Goal: Browse casually

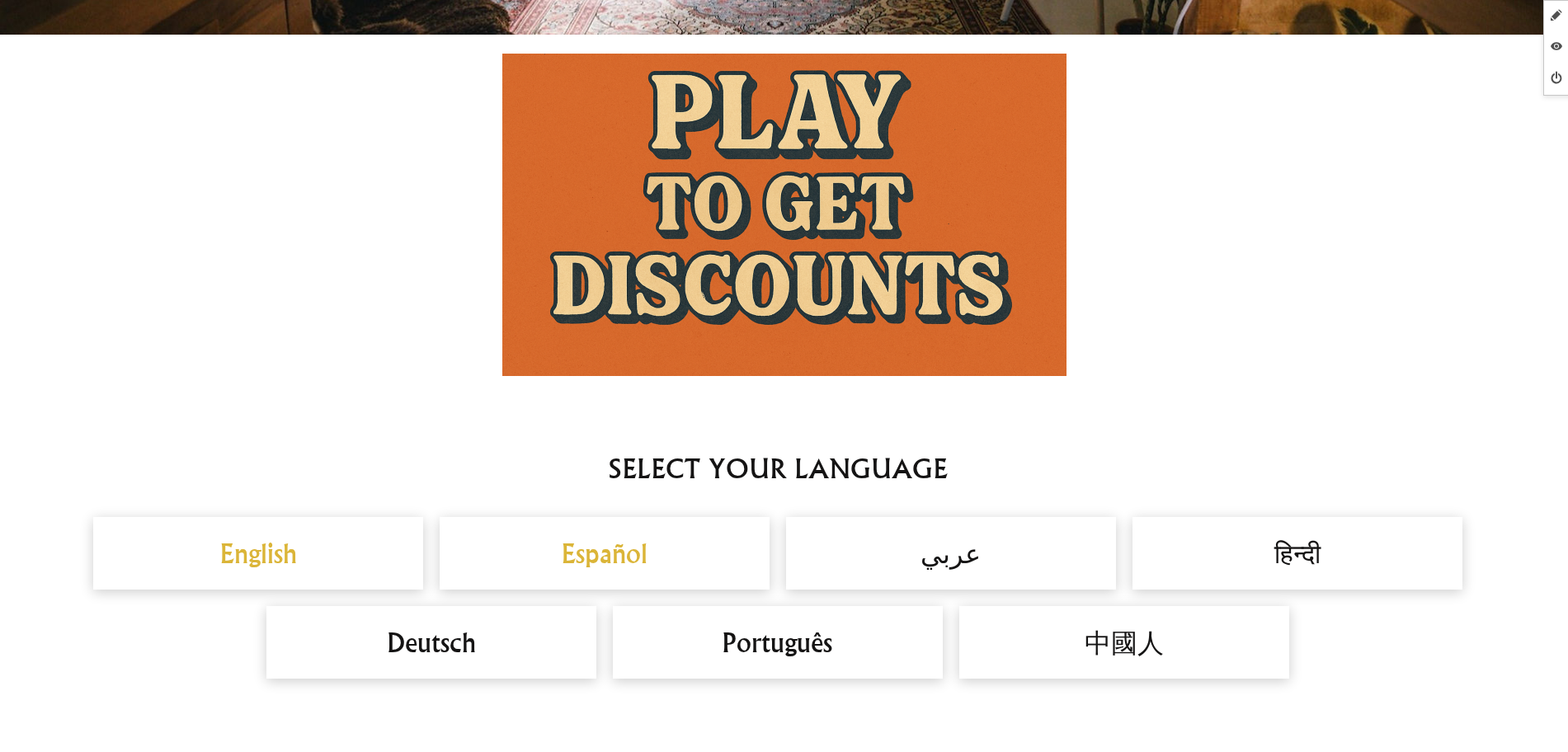
scroll to position [1133, 0]
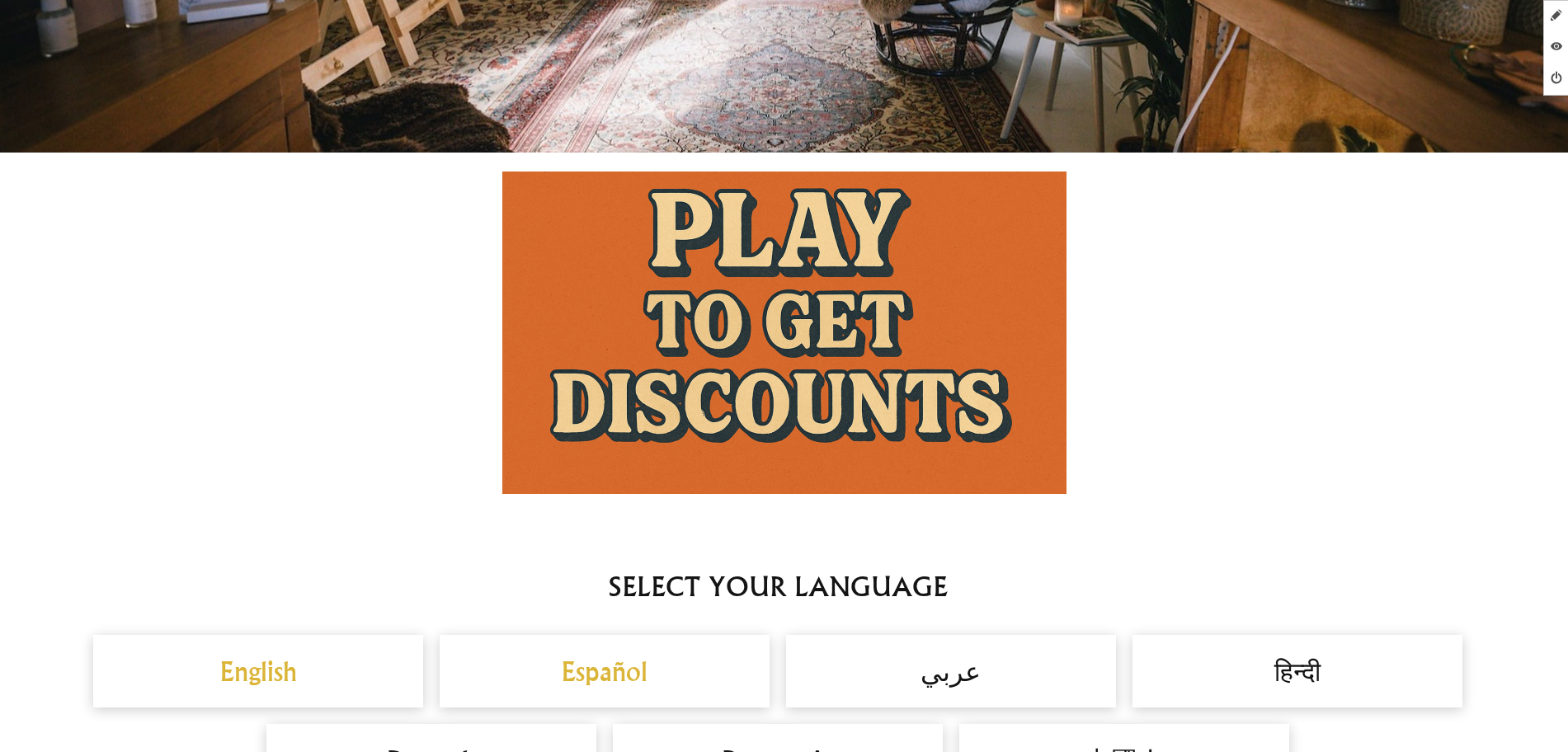
click at [800, 260] on img at bounding box center [784, 332] width 564 height 323
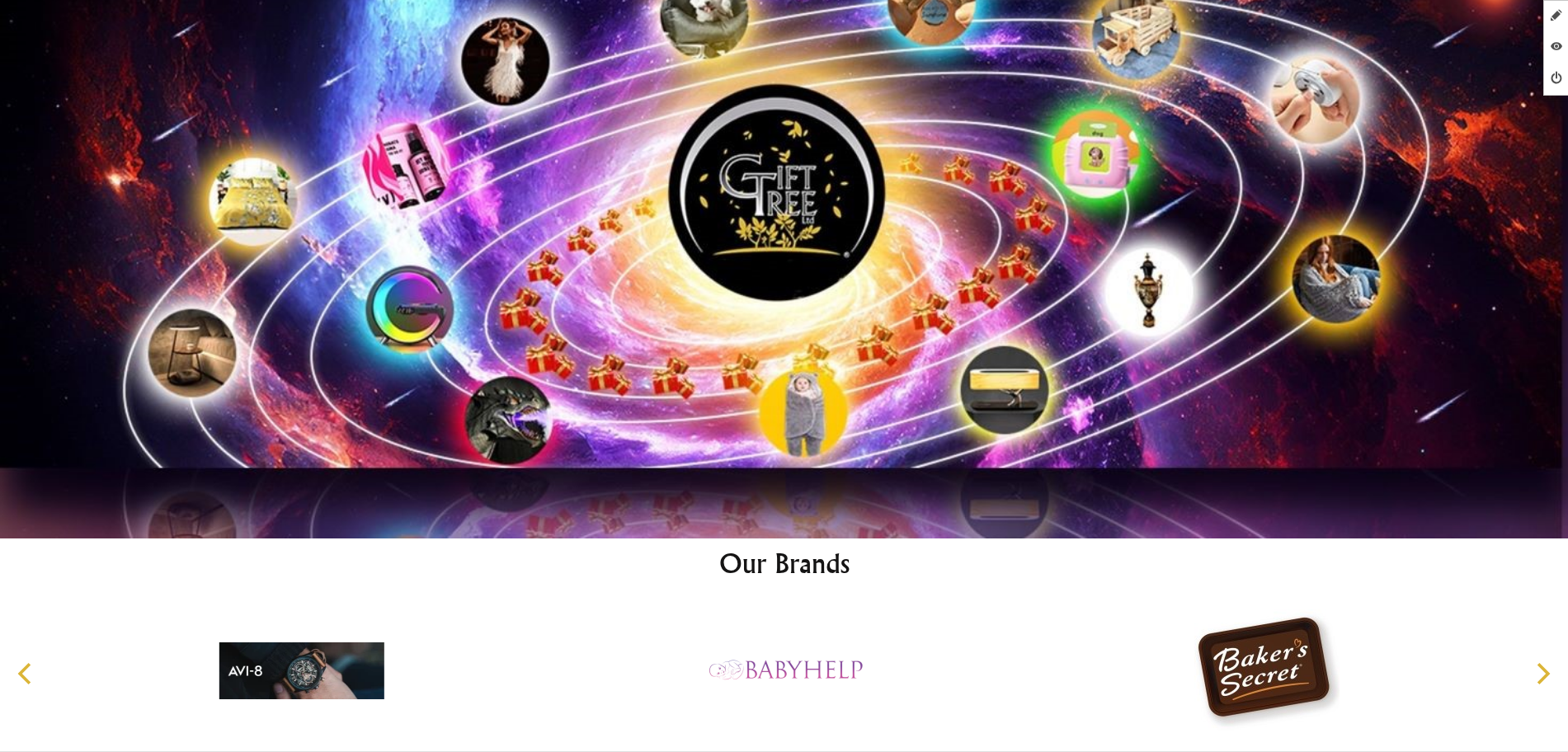
scroll to position [8885, 0]
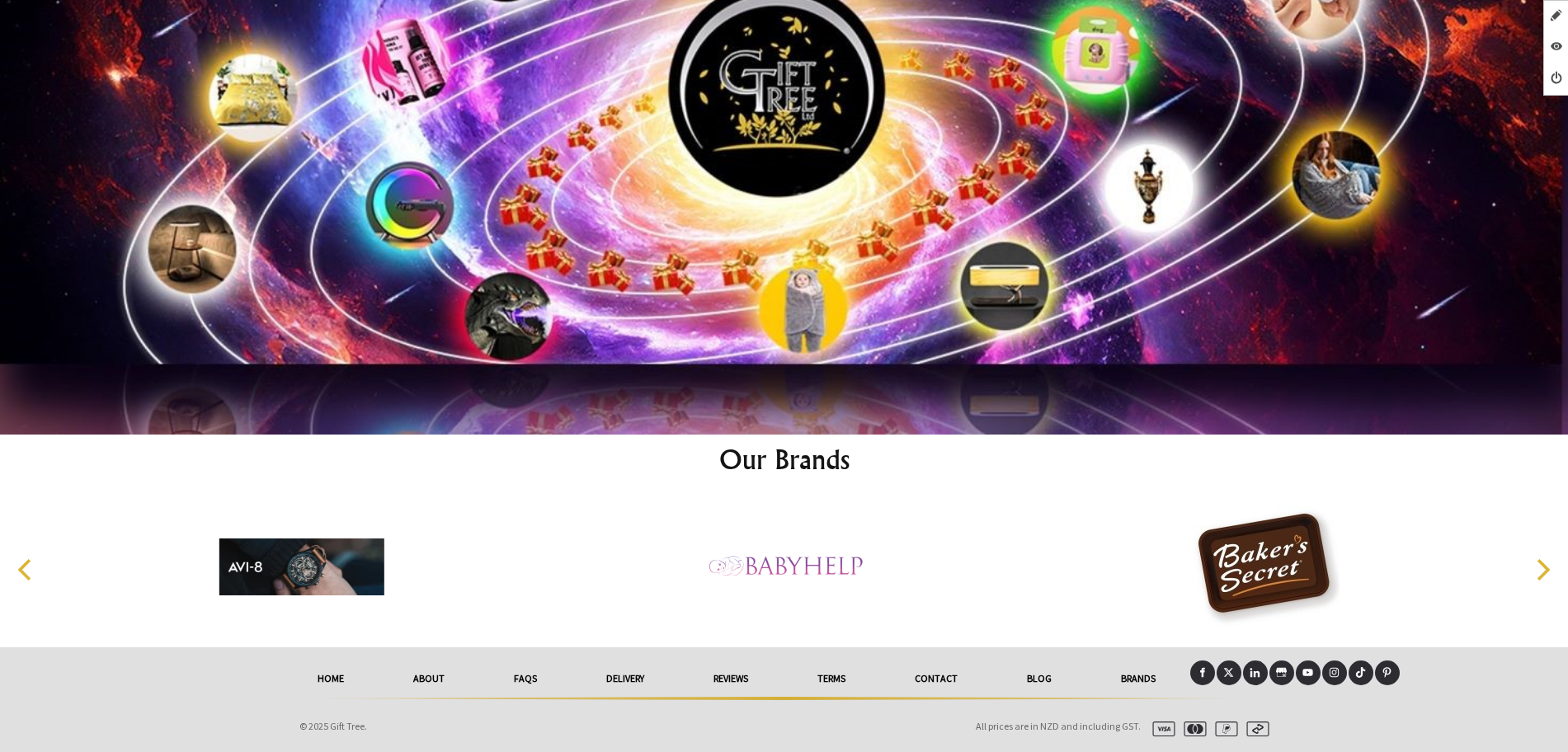
click at [1147, 669] on link "Brands" at bounding box center [1139, 679] width 104 height 37
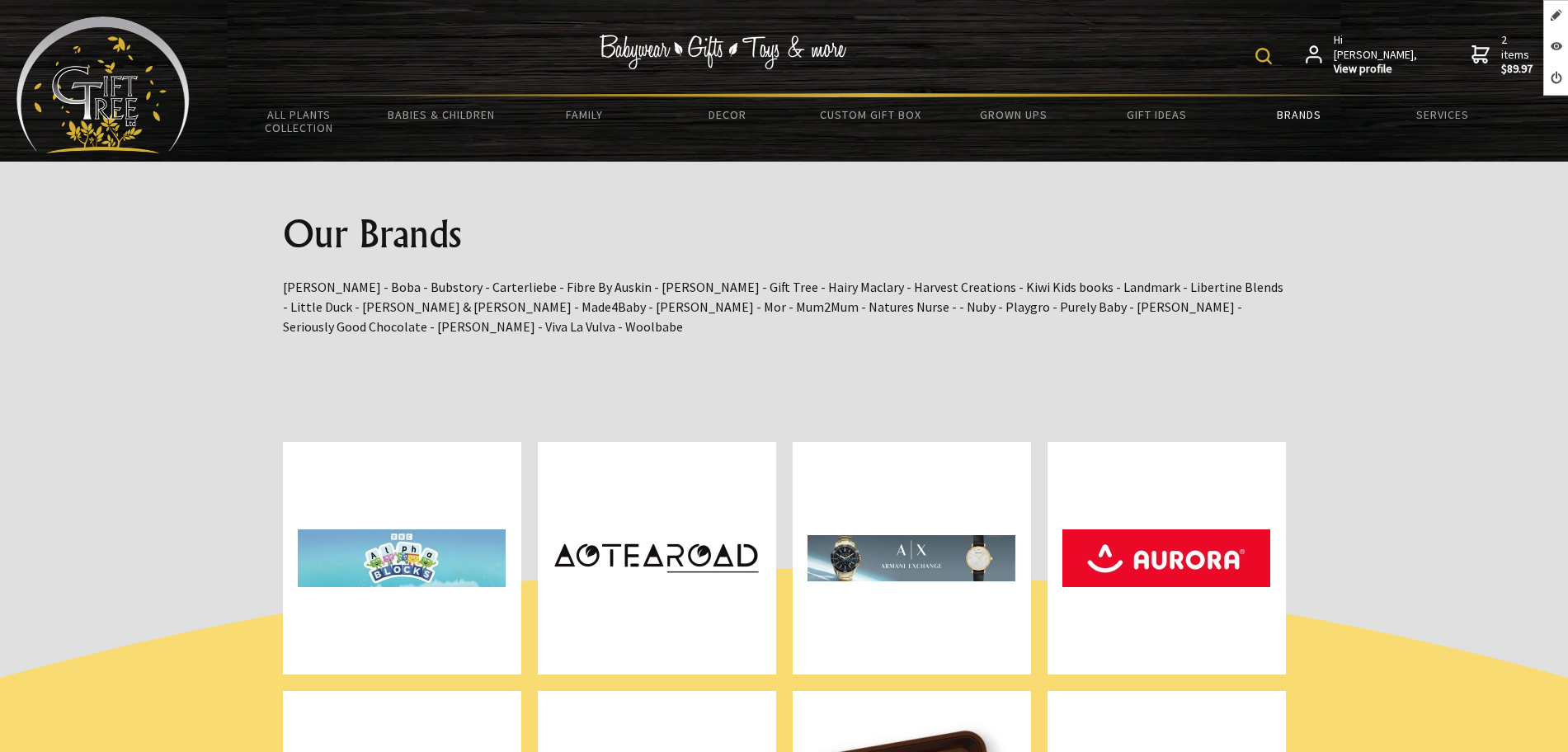
scroll to position [515, 0]
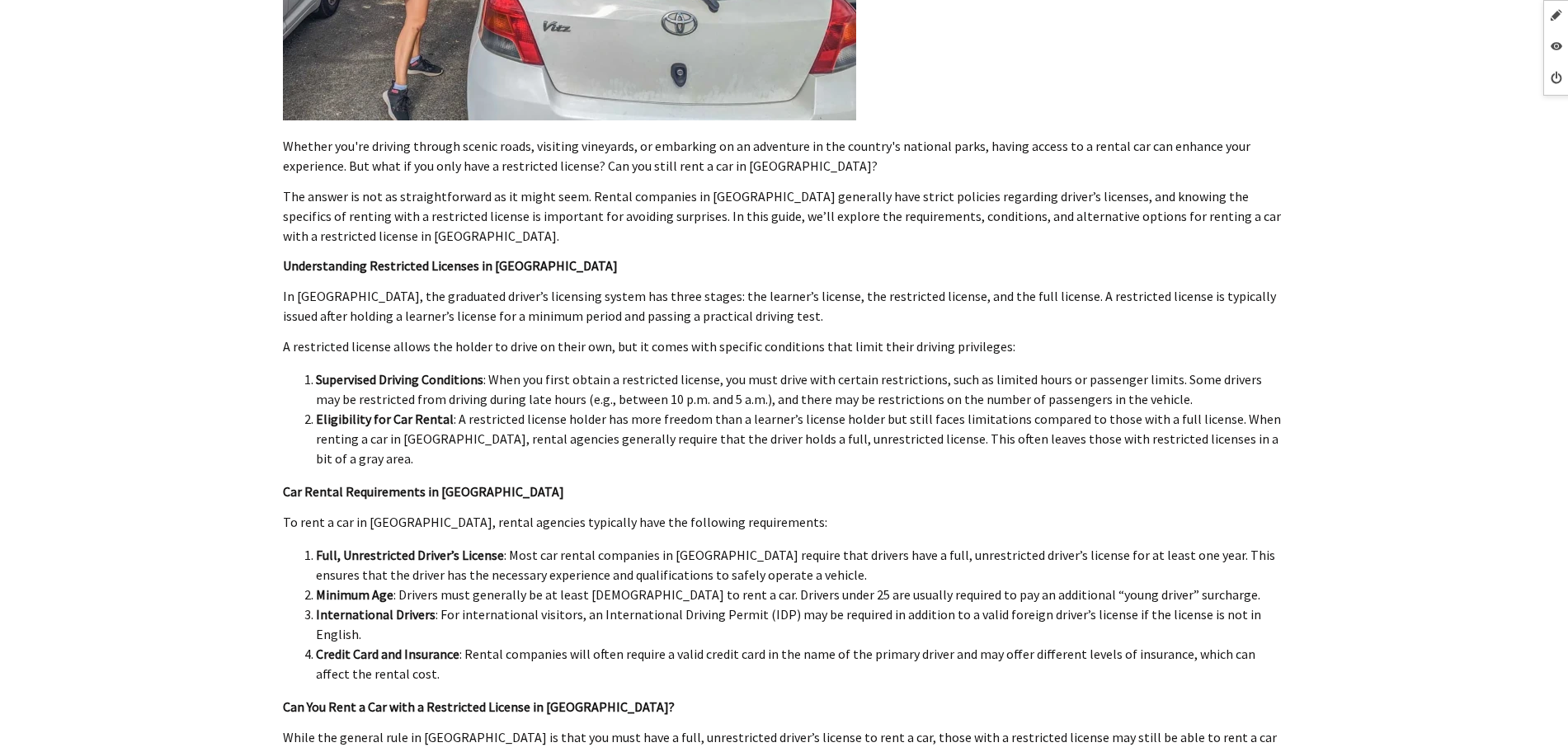
scroll to position [206, 0]
